Goal: Find contact information: Find contact information

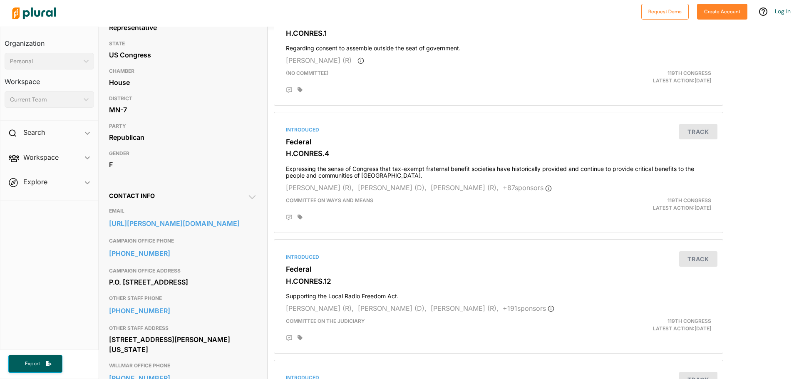
scroll to position [124, 0]
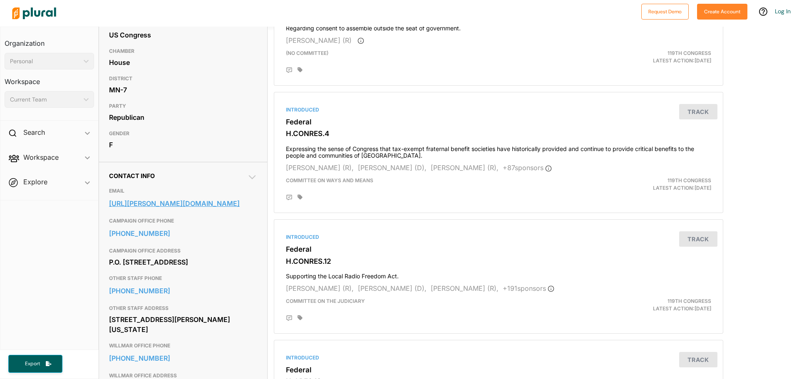
click at [183, 210] on link "[URL][PERSON_NAME][DOMAIN_NAME]" at bounding box center [183, 203] width 148 height 12
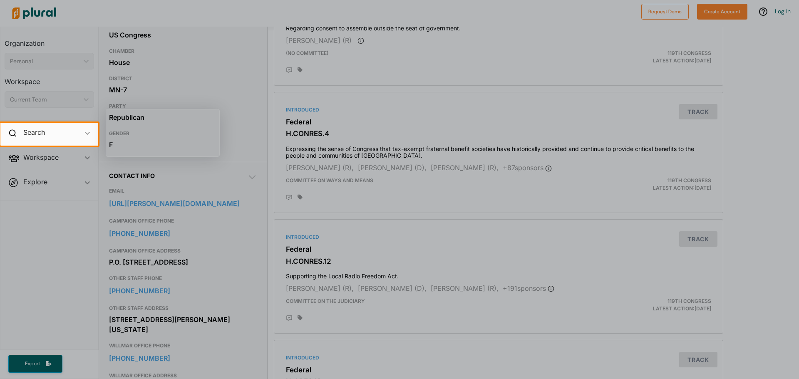
click at [228, 169] on div at bounding box center [399, 262] width 799 height 233
click at [224, 243] on div at bounding box center [399, 262] width 799 height 233
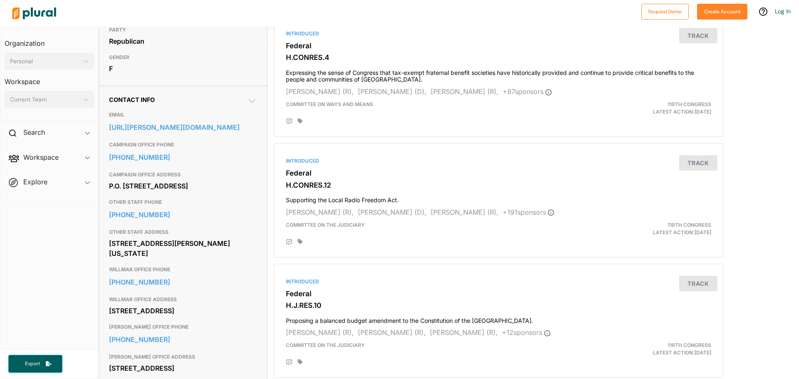
scroll to position [209, 0]
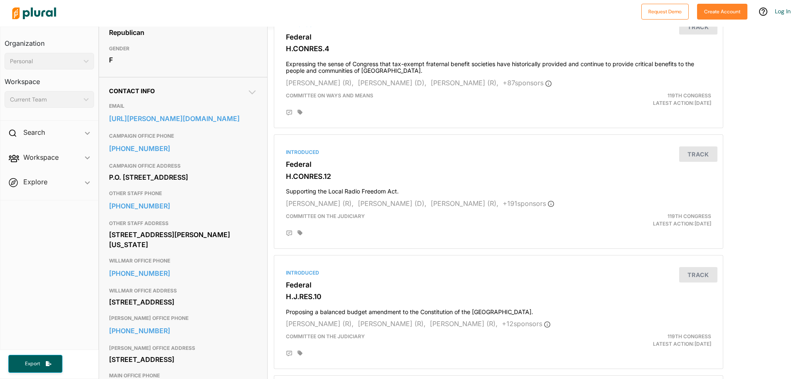
drag, startPoint x: 219, startPoint y: 114, endPoint x: 184, endPoint y: 141, distance: 44.4
click at [206, 111] on h3 "EMAIL" at bounding box center [183, 106] width 148 height 10
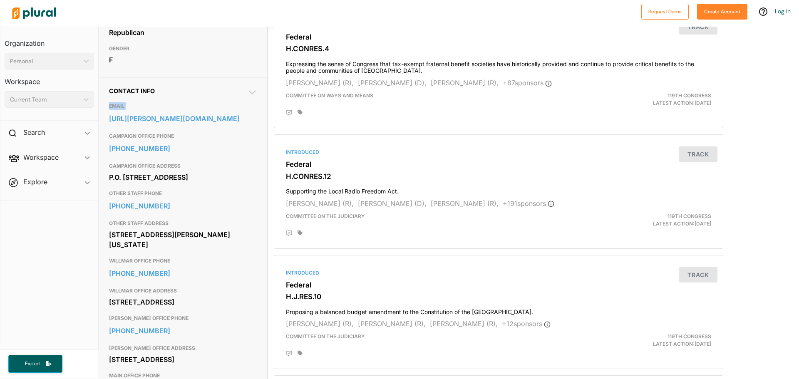
click at [184, 129] on div "EMAIL [URL][PERSON_NAME][DOMAIN_NAME]" at bounding box center [183, 114] width 148 height 30
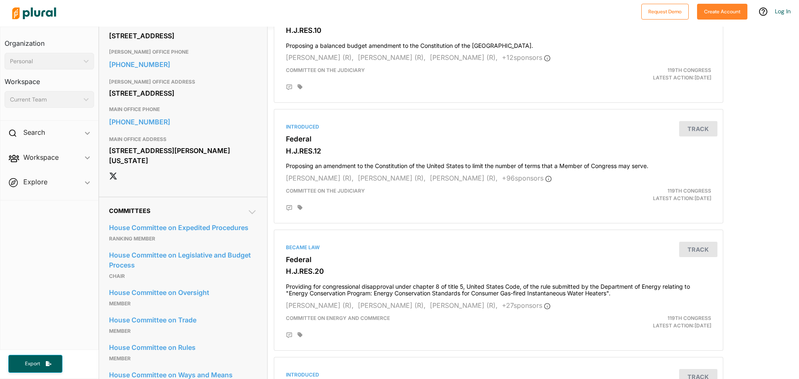
scroll to position [472, 0]
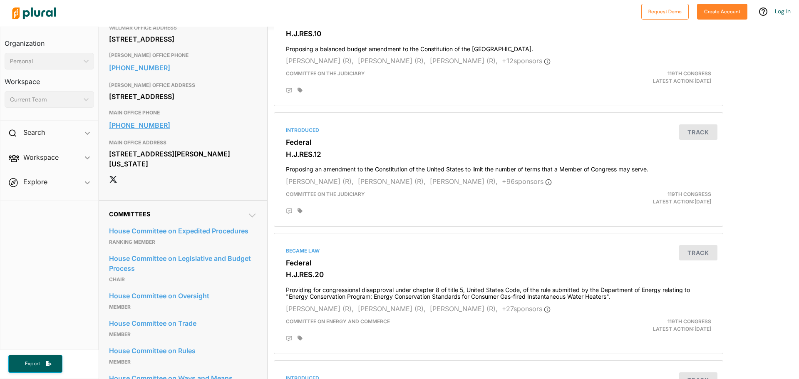
drag, startPoint x: 184, startPoint y: 141, endPoint x: 118, endPoint y: 166, distance: 71.1
click at [118, 166] on div "EMAIL [URL][PERSON_NAME][DOMAIN_NAME] CAMPAIGN OFFICE PHONE [PHONE_NUMBER] CAMP…" at bounding box center [183, 10] width 148 height 359
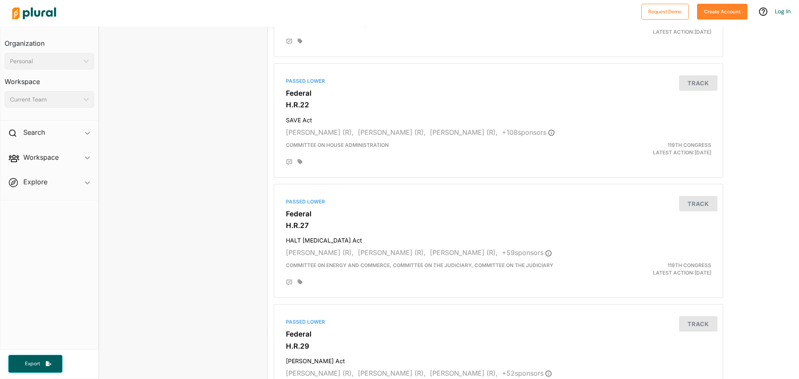
scroll to position [1131, 0]
